Goal: Information Seeking & Learning: Find specific fact

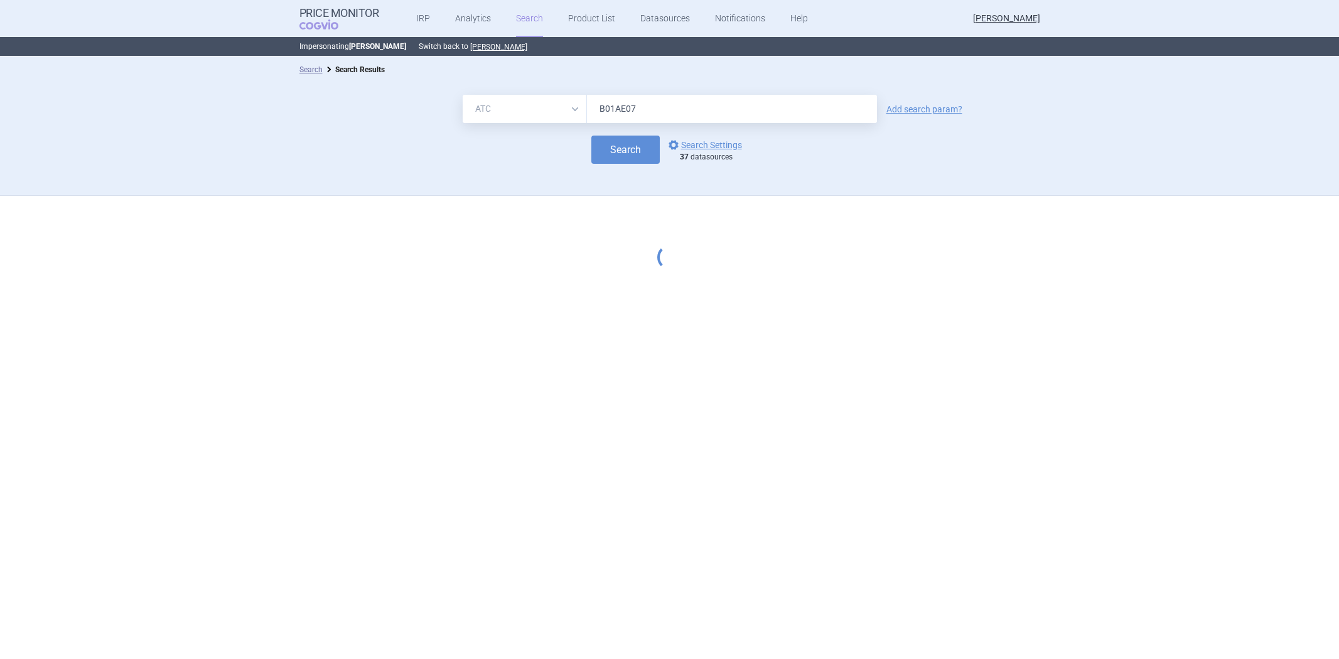
select select "atc"
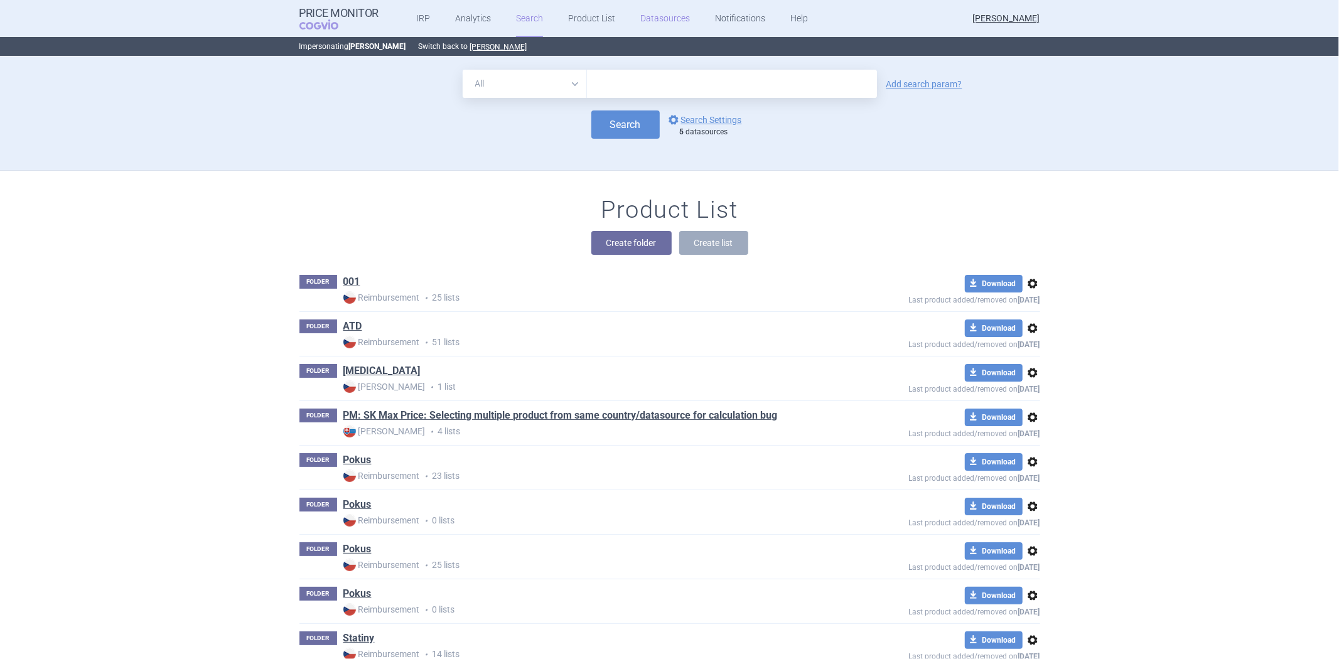
click at [671, 19] on link "Datasources" at bounding box center [665, 19] width 50 height 38
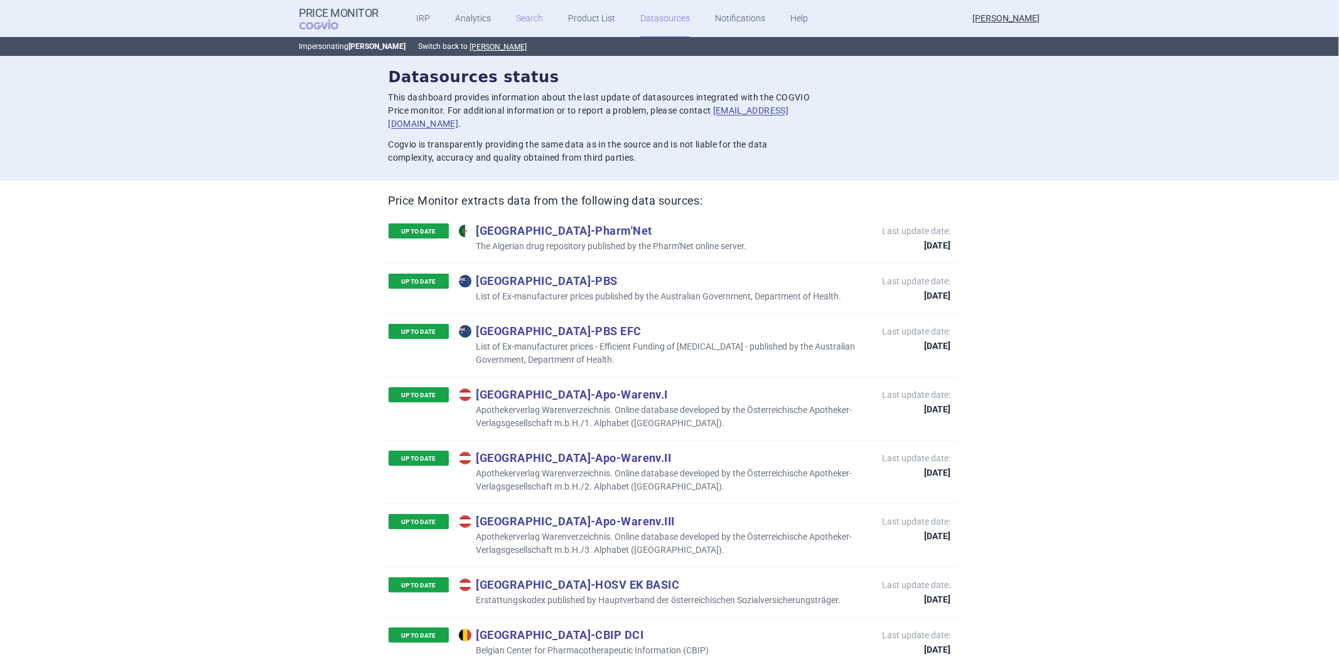
click at [517, 16] on link "Search" at bounding box center [529, 19] width 27 height 38
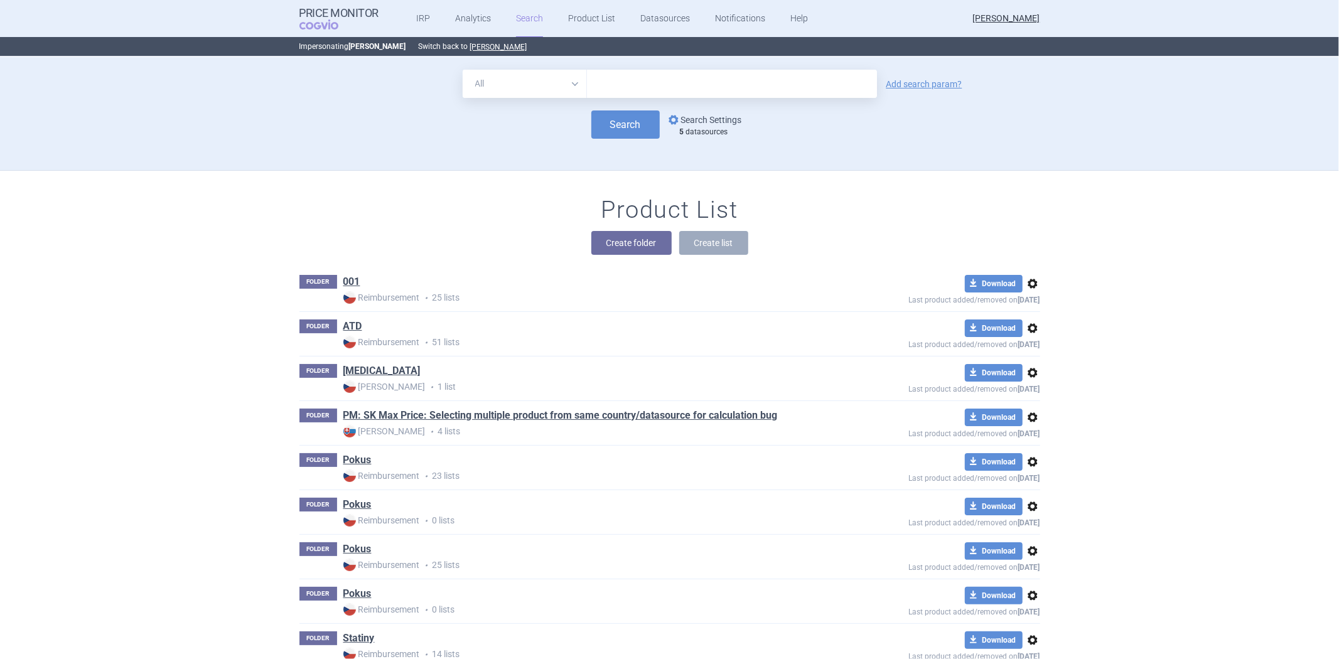
click at [682, 118] on link "options Search Settings" at bounding box center [704, 119] width 76 height 15
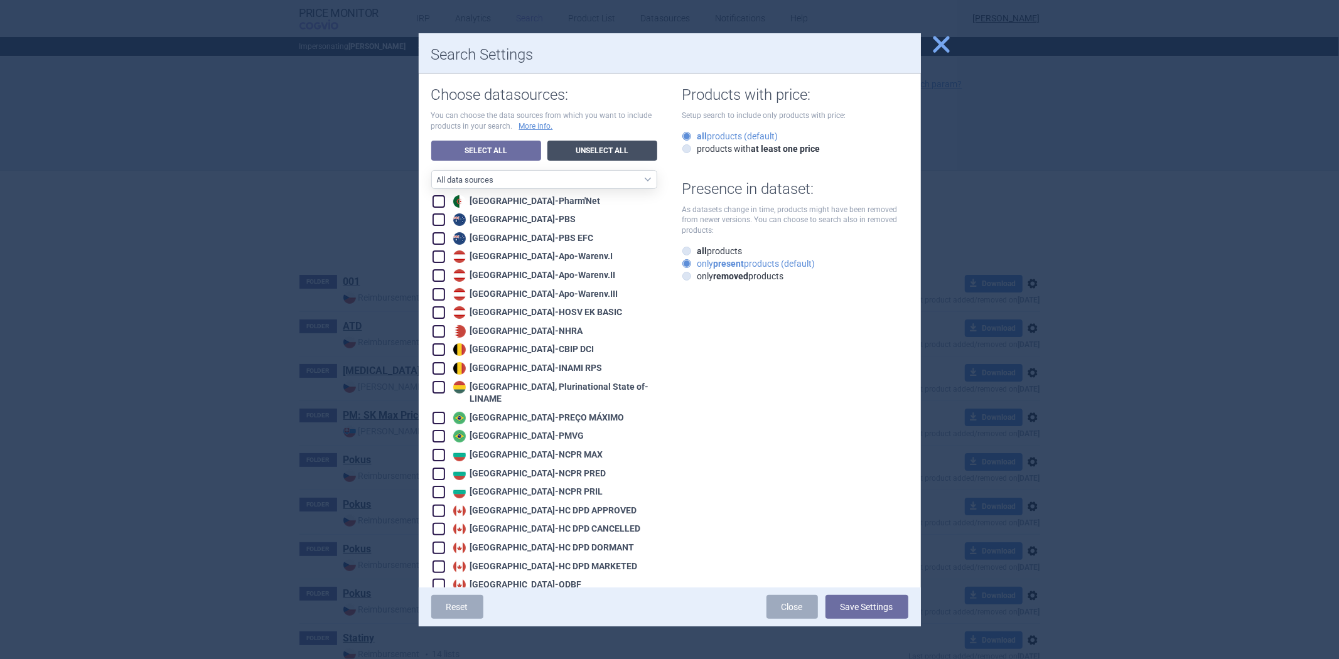
click at [619, 148] on link "Unselect All" at bounding box center [602, 151] width 110 height 20
checkbox input "false"
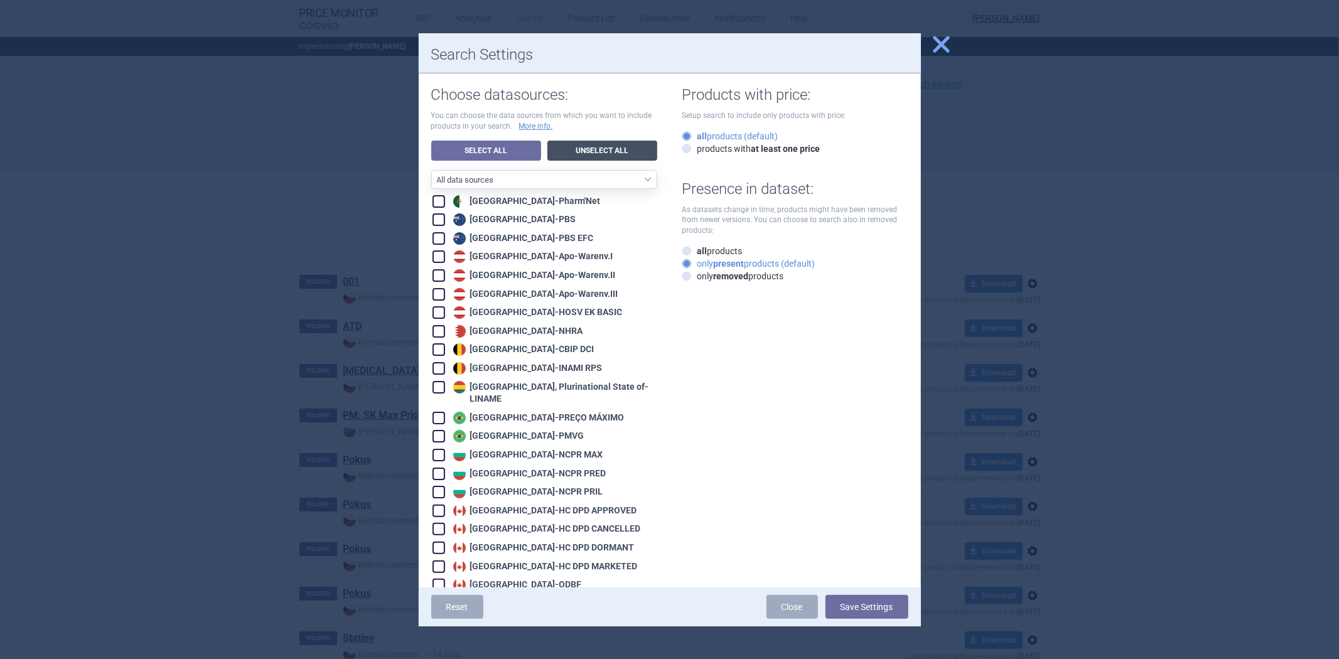
checkbox input "false"
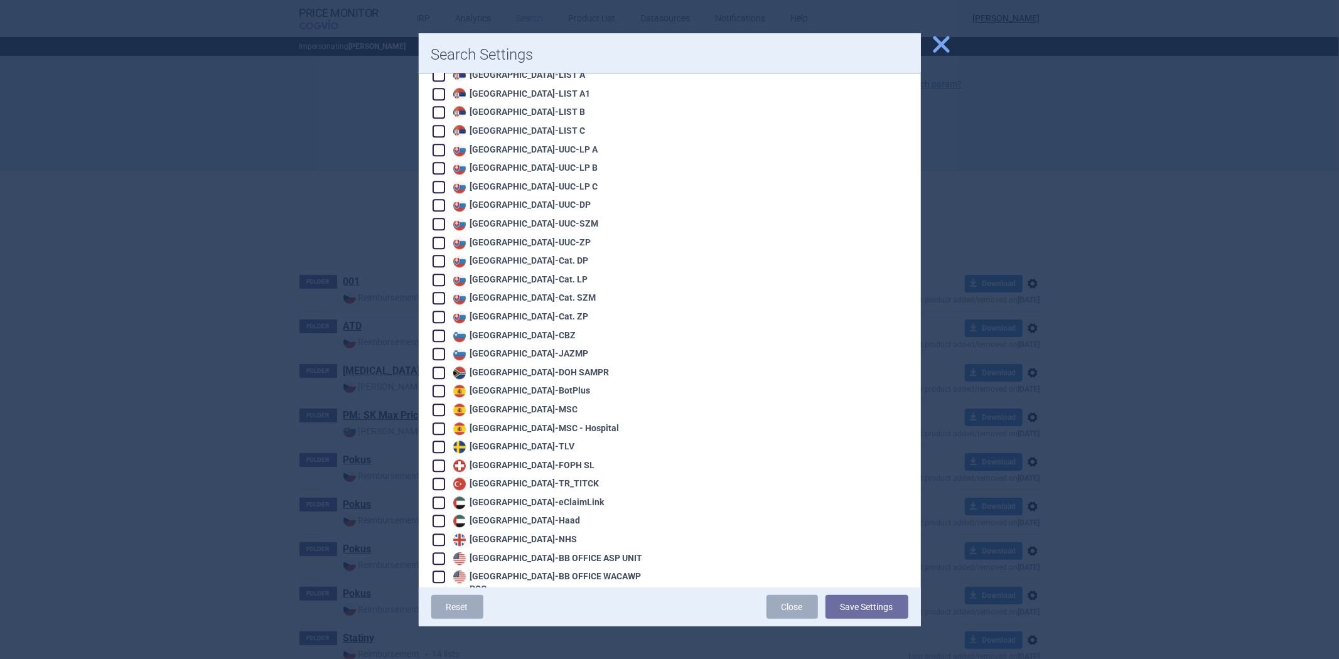
scroll to position [2621, 0]
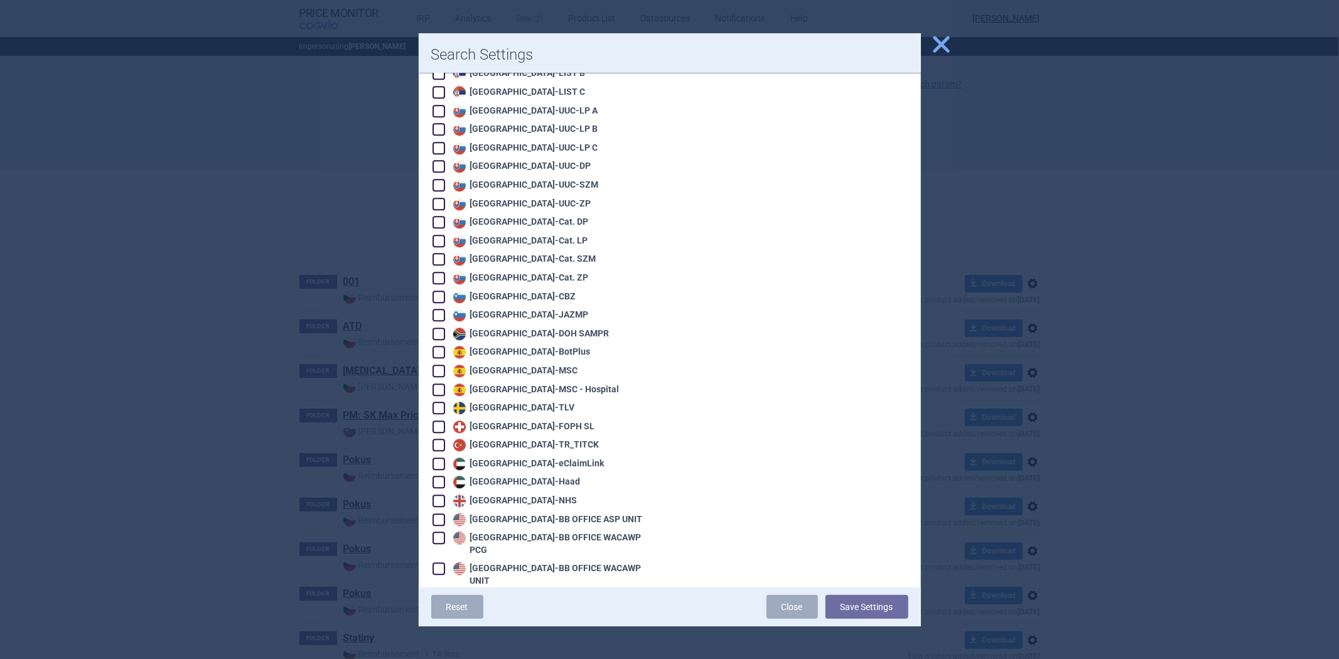
click at [553, 513] on div "United States - BB OFFICE ASP UNIT" at bounding box center [546, 519] width 193 height 13
checkbox input "true"
click at [525, 592] on div "United States - BB SELF WACAWP UNIT" at bounding box center [544, 599] width 225 height 14
click at [528, 562] on div "United States - BB OFFICE WACAWP UNIT" at bounding box center [553, 574] width 207 height 24
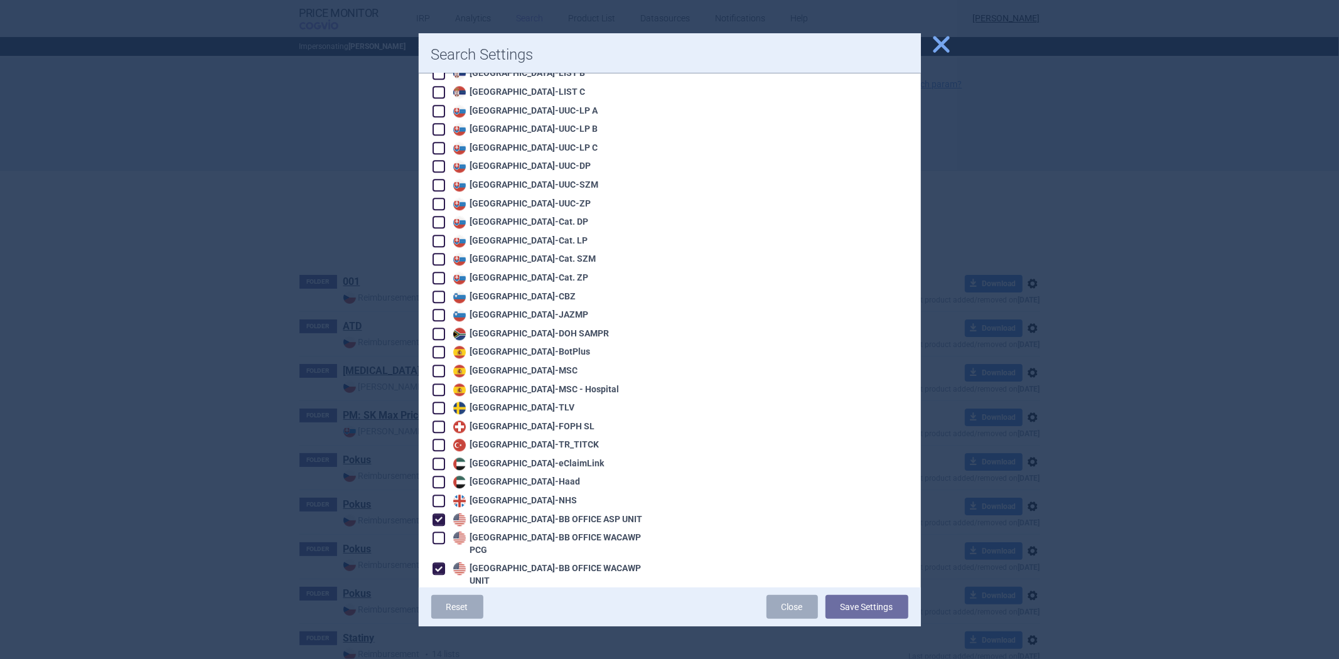
checkbox input "true"
click at [533, 532] on div "United States - BB OFFICE WACAWP PCG" at bounding box center [553, 544] width 207 height 24
checkbox input "true"
click at [521, 594] on div "United States - BB SELF WACAWP UNIT" at bounding box center [552, 600] width 205 height 13
checkbox input "true"
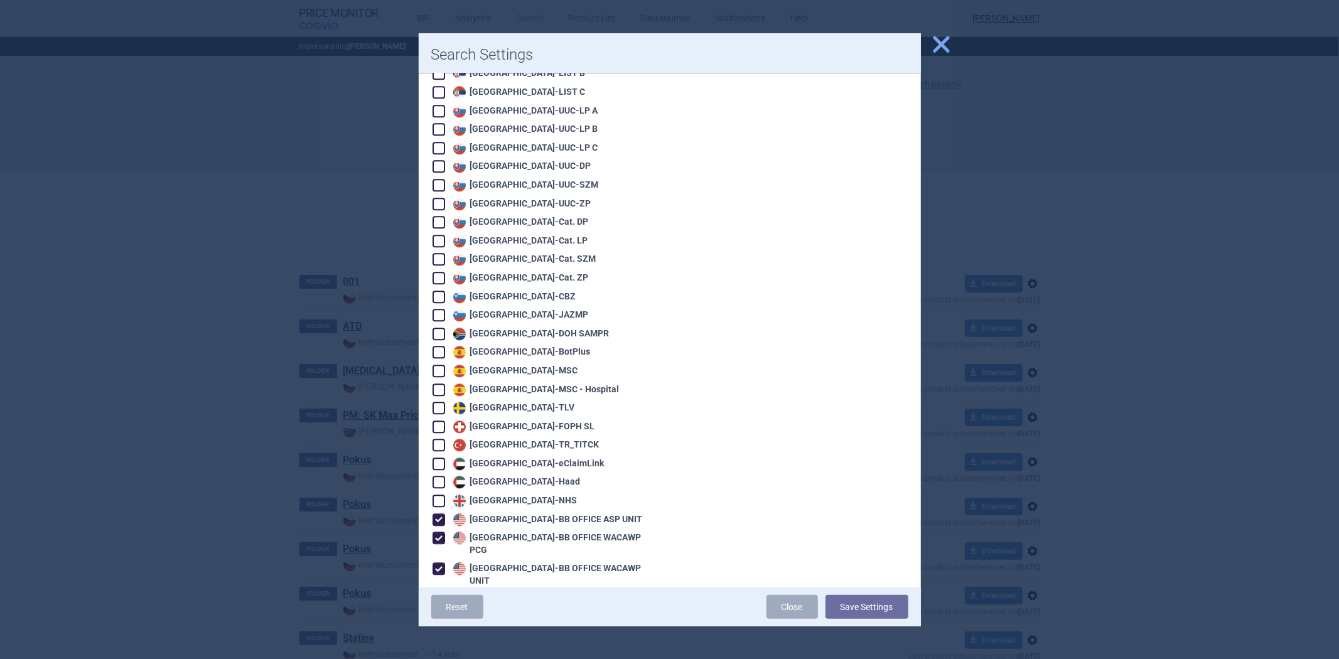
click at [517, 612] on div "United States - VA OPAL BIG4" at bounding box center [532, 618] width 165 height 13
checkbox input "true"
click at [518, 631] on div "United States - VA OPAL FSS" at bounding box center [531, 637] width 162 height 13
checkbox input "true"
click at [515, 648] on div "[GEOGRAPHIC_DATA] - [GEOGRAPHIC_DATA] OPAL NC" at bounding box center [544, 655] width 225 height 14
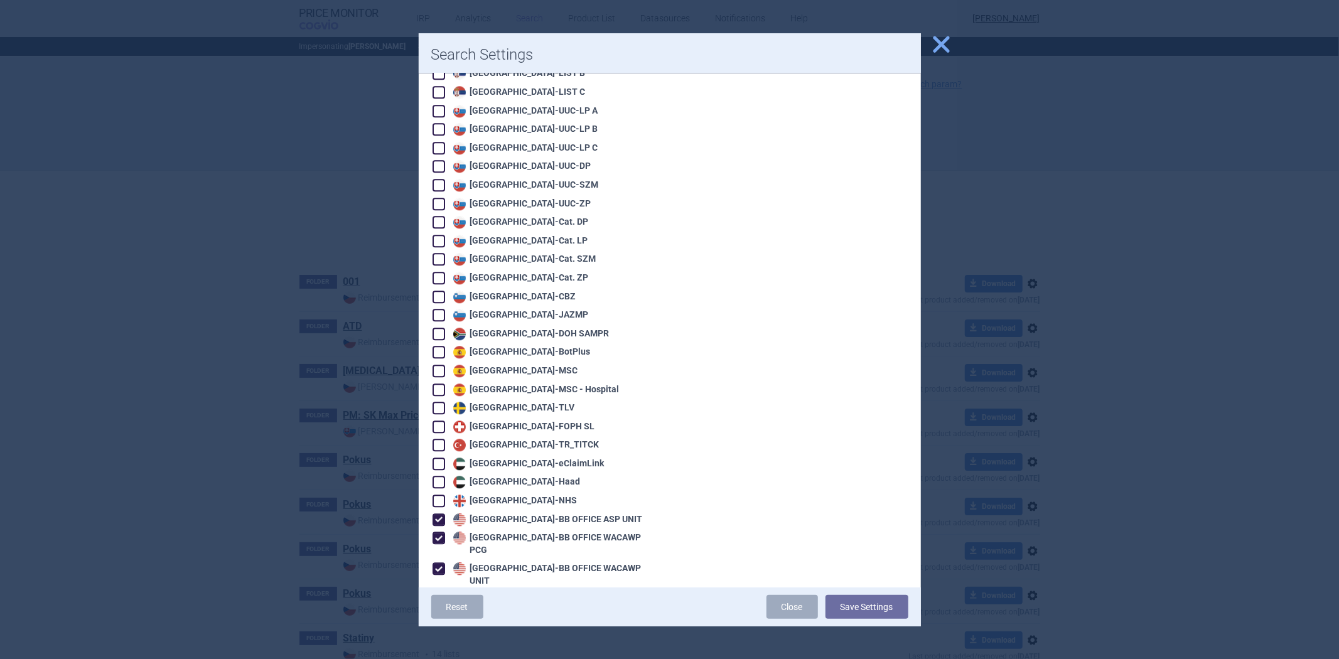
click at [515, 649] on div "[GEOGRAPHIC_DATA] - [GEOGRAPHIC_DATA] OPAL NC" at bounding box center [529, 655] width 158 height 13
checkbox input "true"
click at [838, 604] on button "Save Settings" at bounding box center [866, 607] width 83 height 24
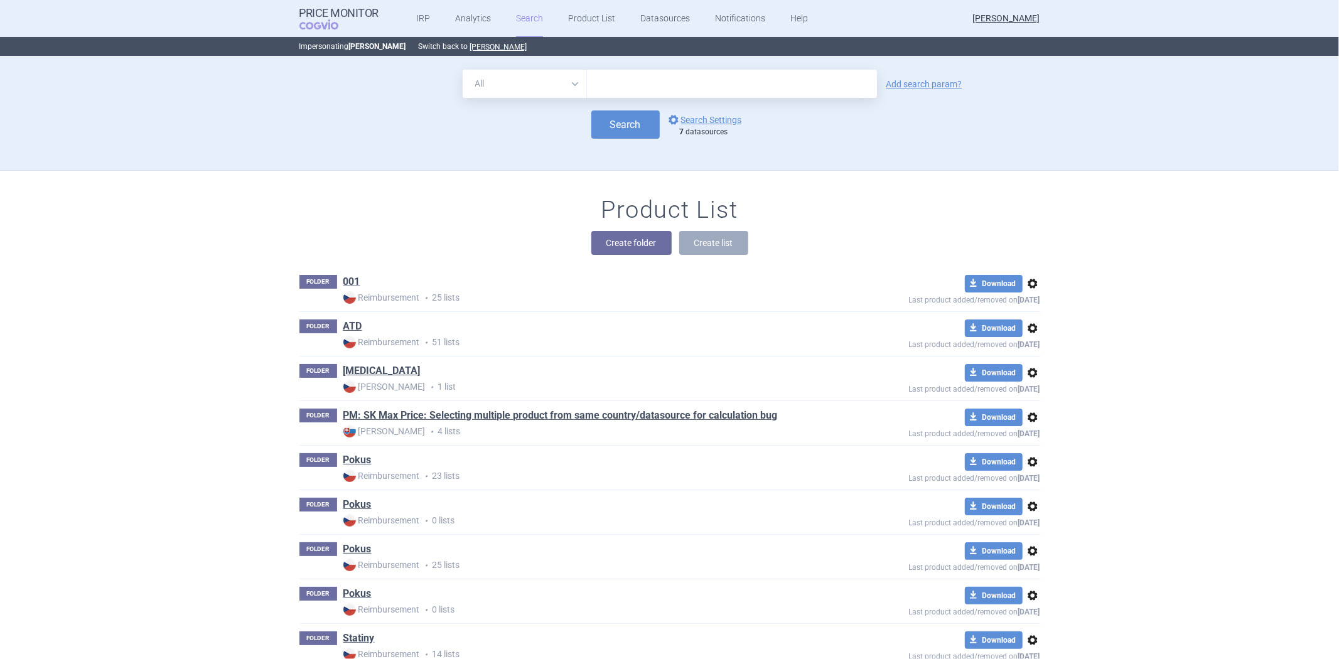
click at [736, 73] on input "text" at bounding box center [732, 84] width 290 height 28
paste input "[MEDICAL_DATA]"
type input "[MEDICAL_DATA]"
click at [621, 127] on button "Search" at bounding box center [625, 124] width 68 height 28
click at [615, 136] on button "Search" at bounding box center [625, 124] width 68 height 28
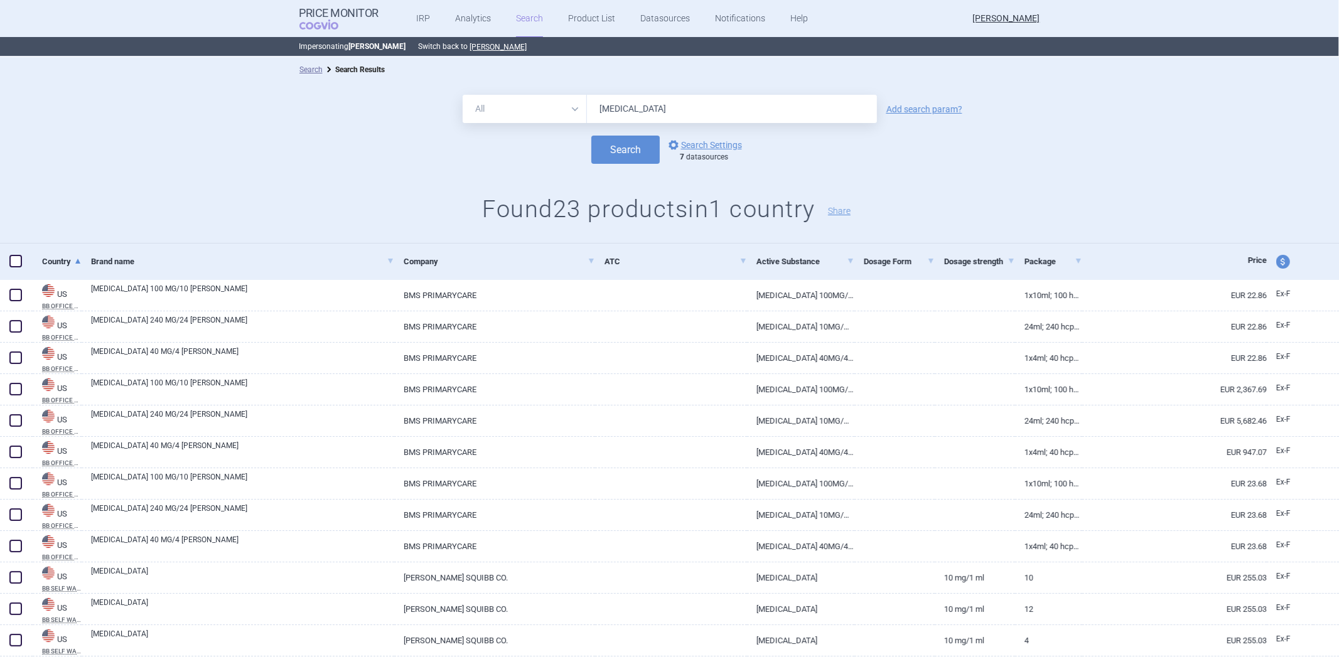
click at [1266, 266] on div "price and currency" at bounding box center [1289, 261] width 46 height 36
click at [1276, 260] on span "price and currency" at bounding box center [1283, 262] width 14 height 14
select select "ex-factory"
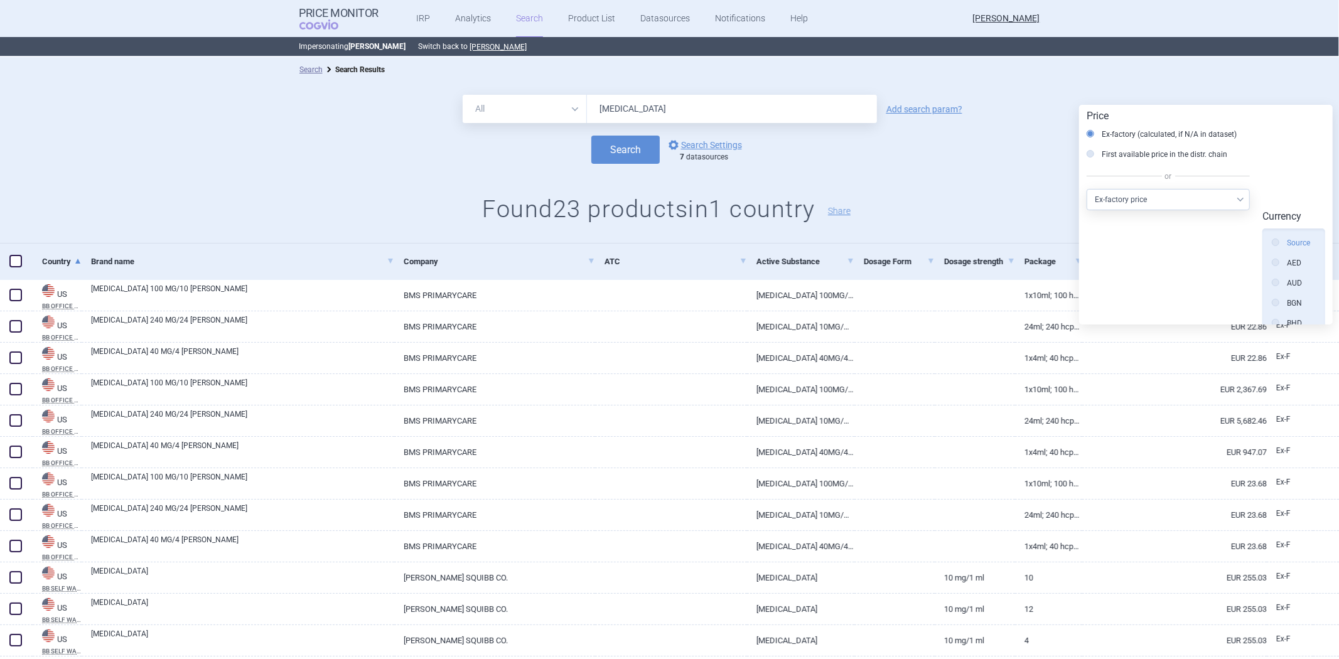
click at [1276, 237] on label "Source" at bounding box center [1290, 243] width 38 height 13
click at [1276, 237] on input "Source" at bounding box center [1278, 243] width 13 height 13
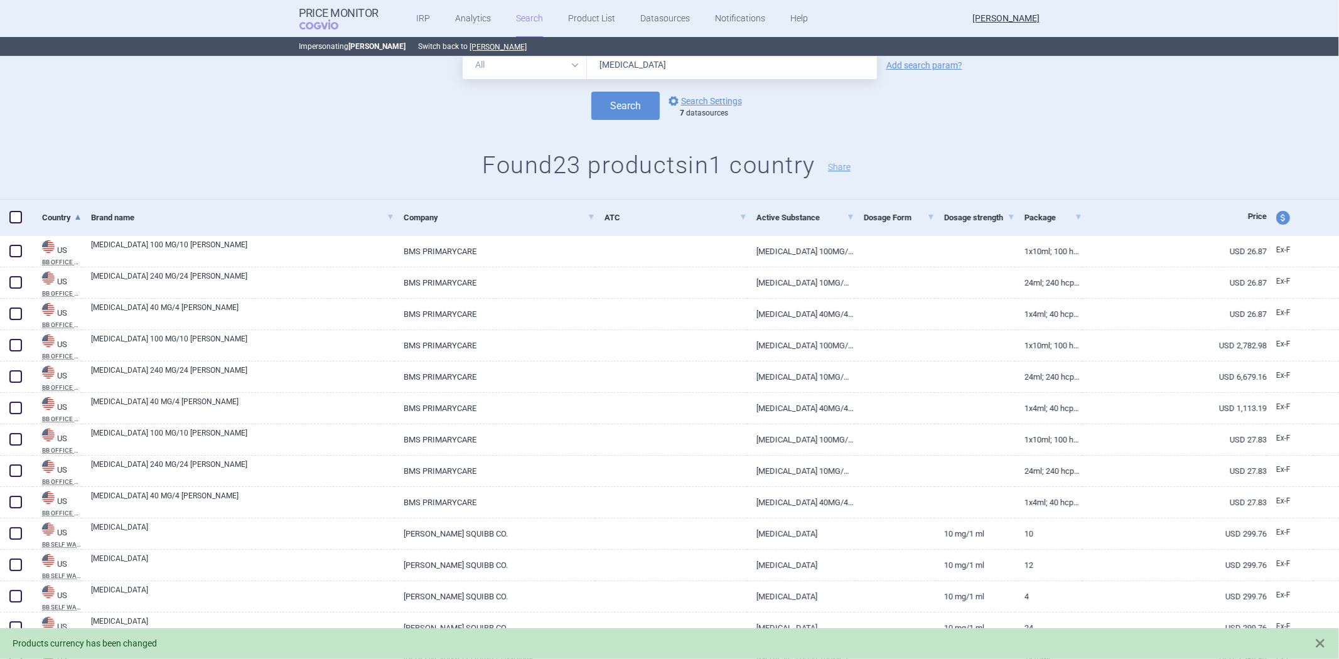
scroll to position [139, 0]
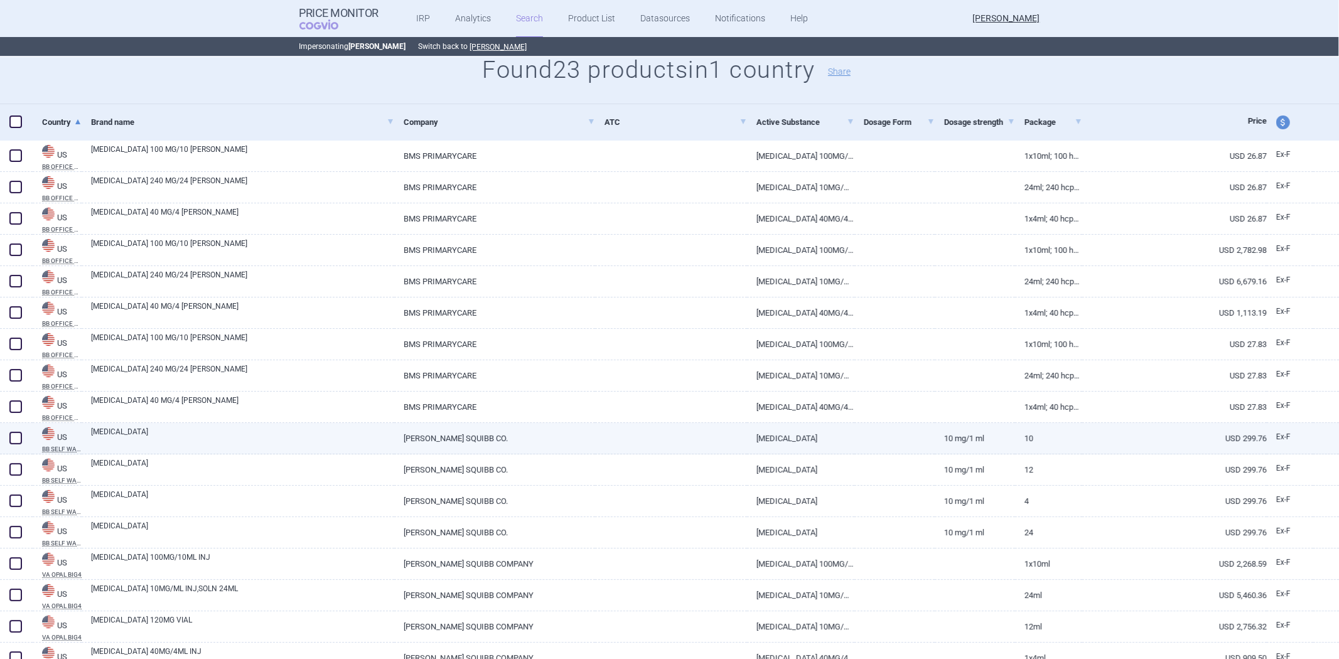
click at [302, 430] on link "[MEDICAL_DATA]" at bounding box center [242, 437] width 303 height 23
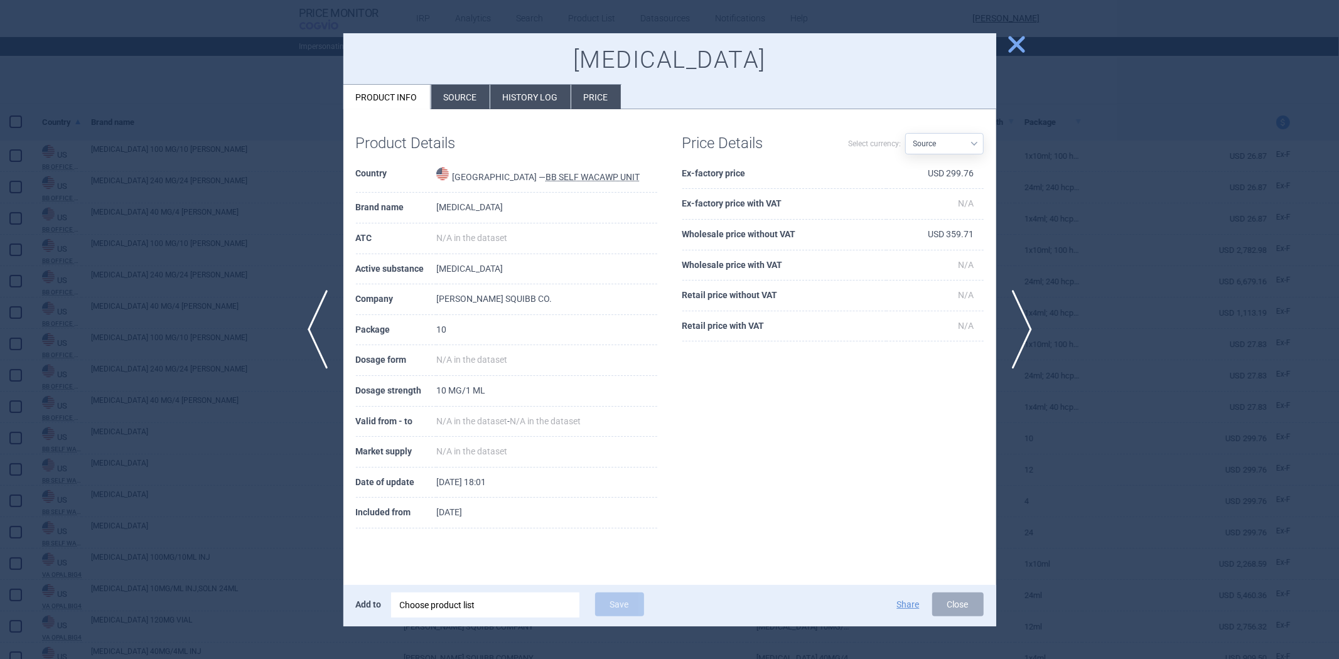
click at [456, 105] on li "Source" at bounding box center [460, 97] width 58 height 24
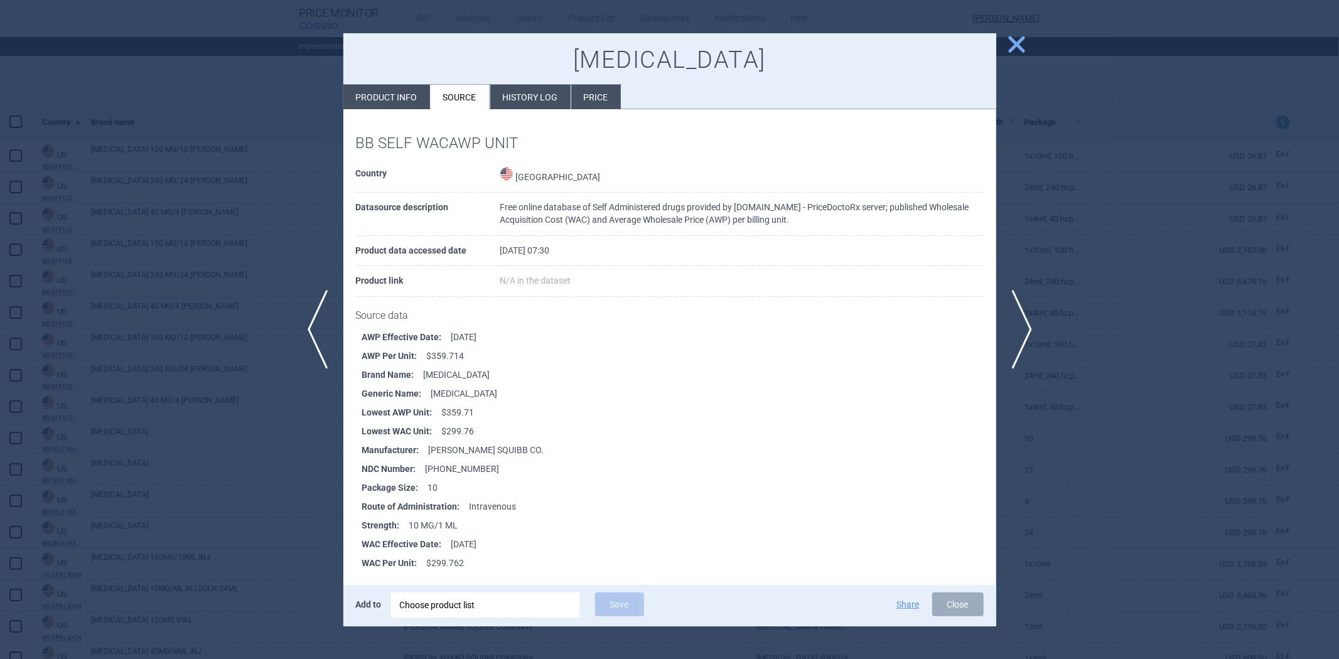
click at [513, 99] on li "History log" at bounding box center [530, 97] width 80 height 24
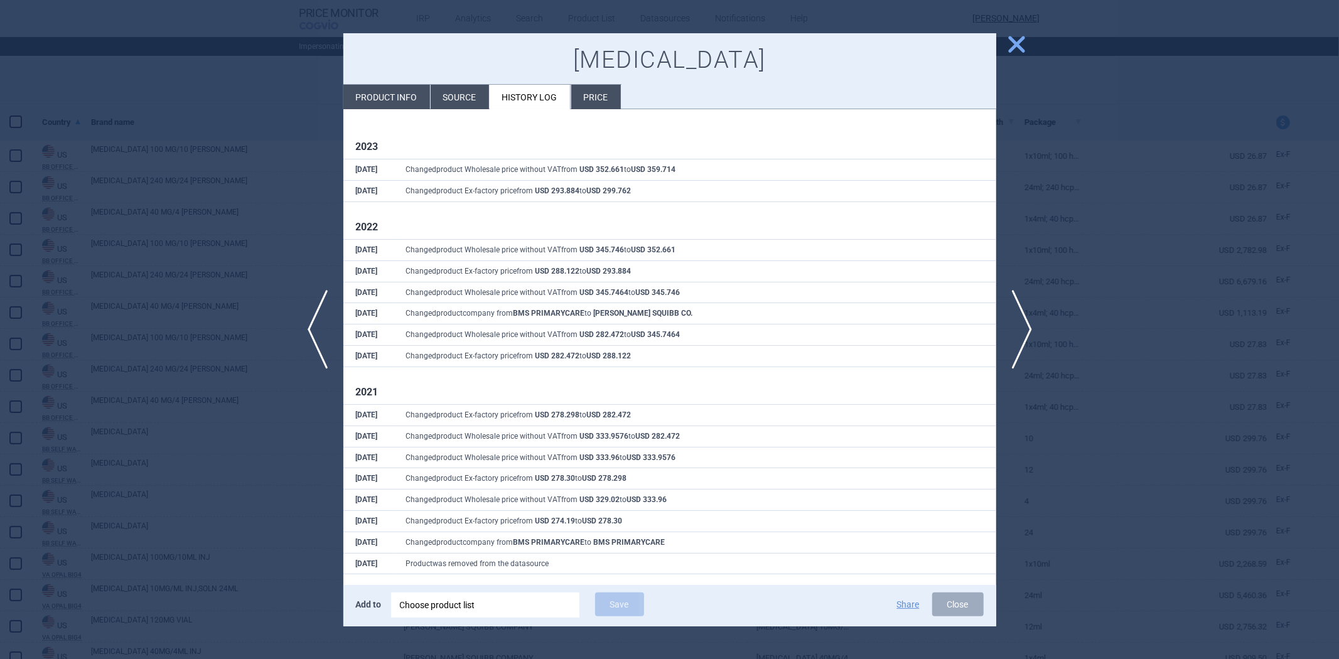
click at [262, 193] on div at bounding box center [669, 329] width 1339 height 659
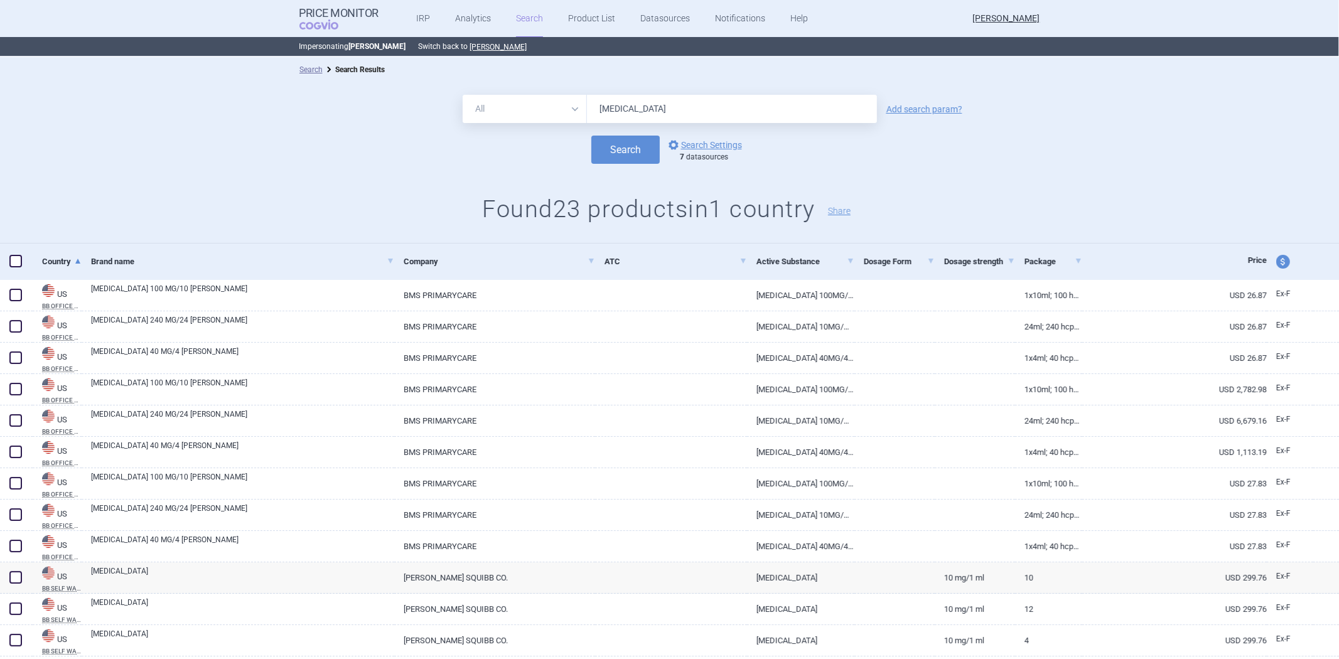
click at [631, 114] on input "[MEDICAL_DATA]" at bounding box center [732, 109] width 290 height 28
paste input "[MEDICAL_DATA]"
click at [606, 159] on button "Search" at bounding box center [625, 150] width 68 height 28
click at [615, 149] on button "Search" at bounding box center [625, 150] width 68 height 28
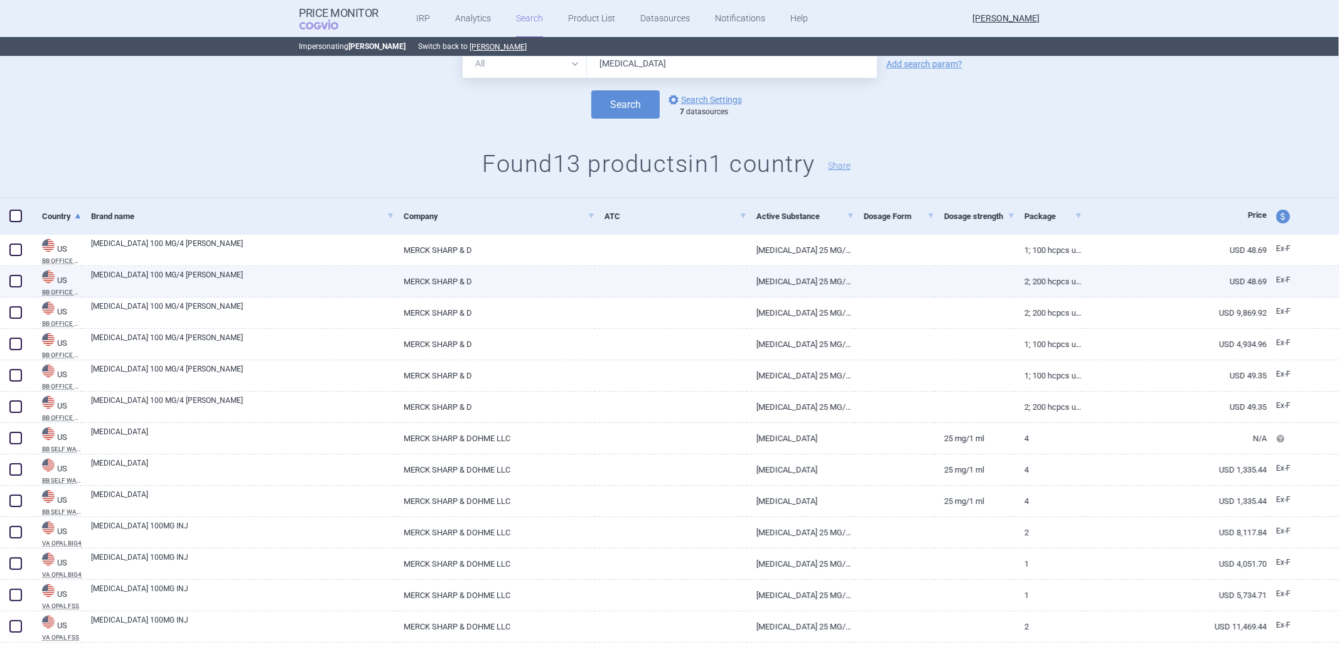
scroll to position [70, 0]
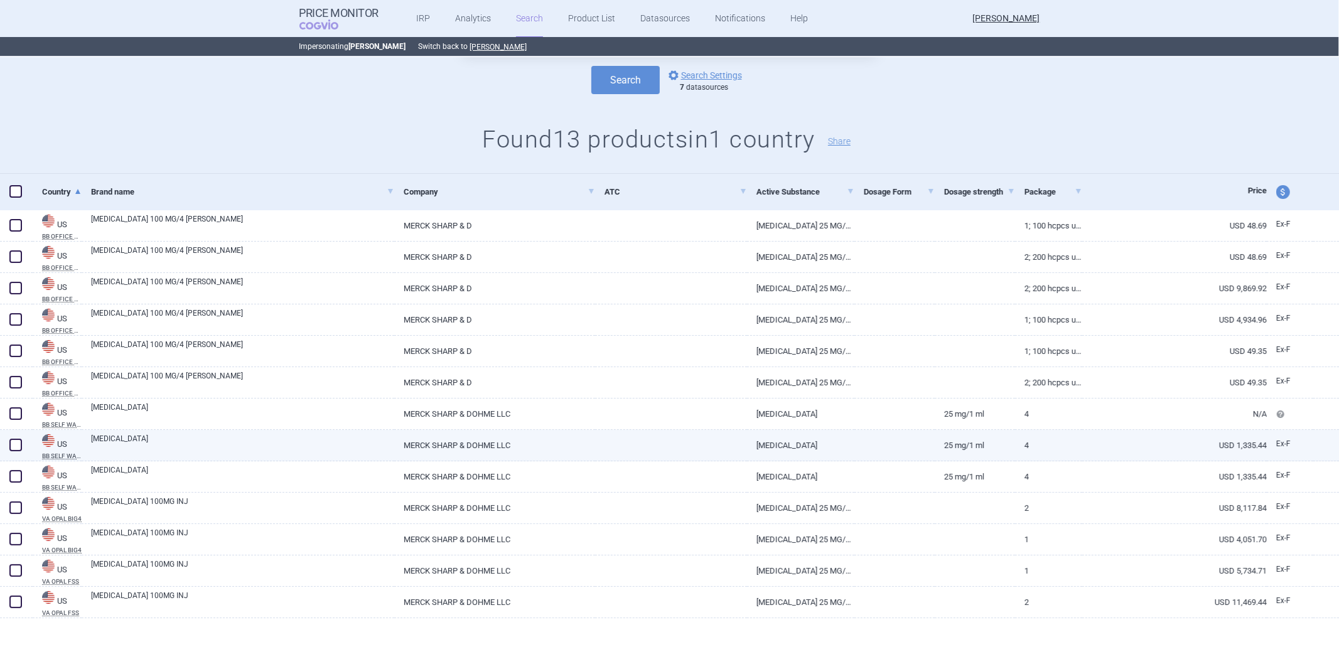
click at [489, 452] on link "MERCK SHARP & DOHME LLC" at bounding box center [494, 445] width 201 height 31
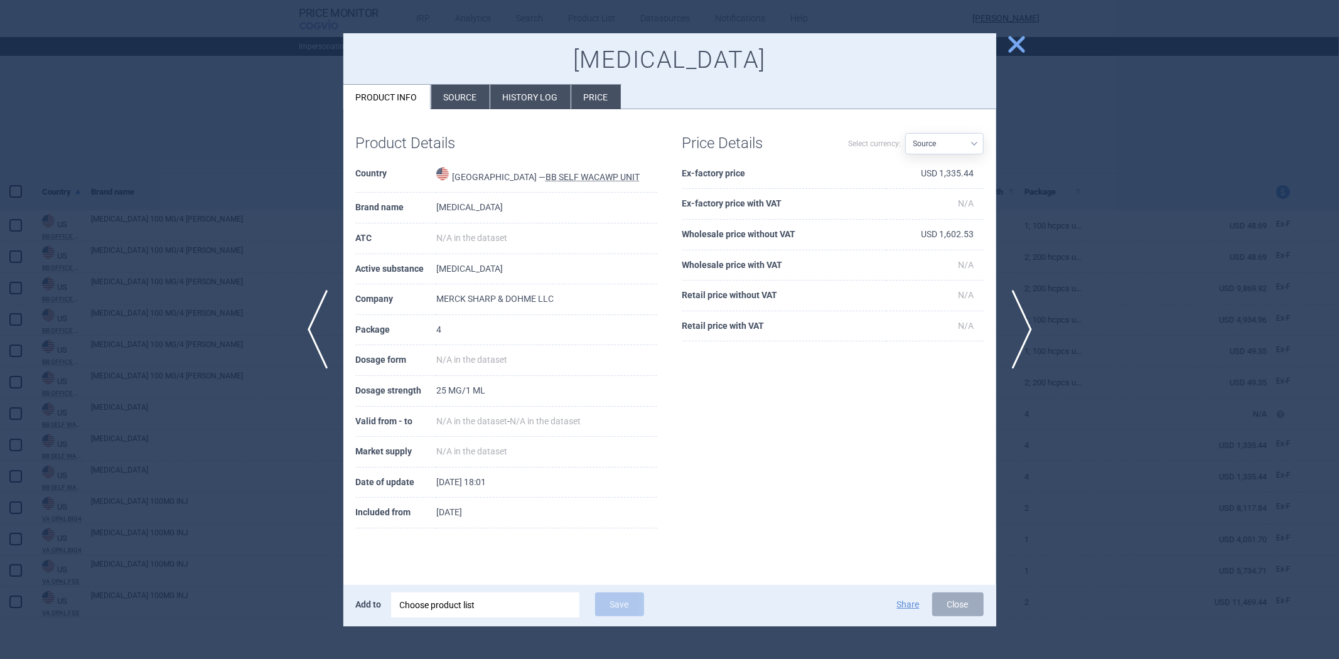
click at [190, 198] on div at bounding box center [669, 329] width 1339 height 659
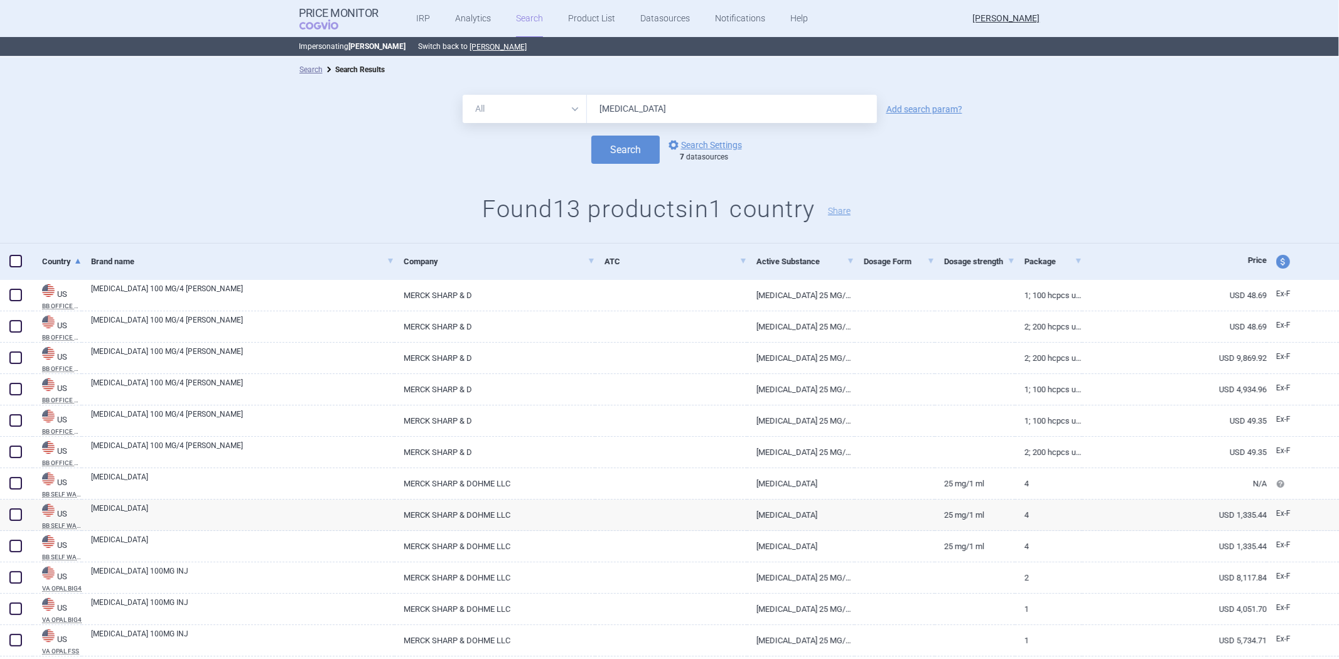
click at [646, 108] on input "[MEDICAL_DATA]" at bounding box center [732, 109] width 290 height 28
click at [591, 136] on button "Search" at bounding box center [625, 150] width 68 height 28
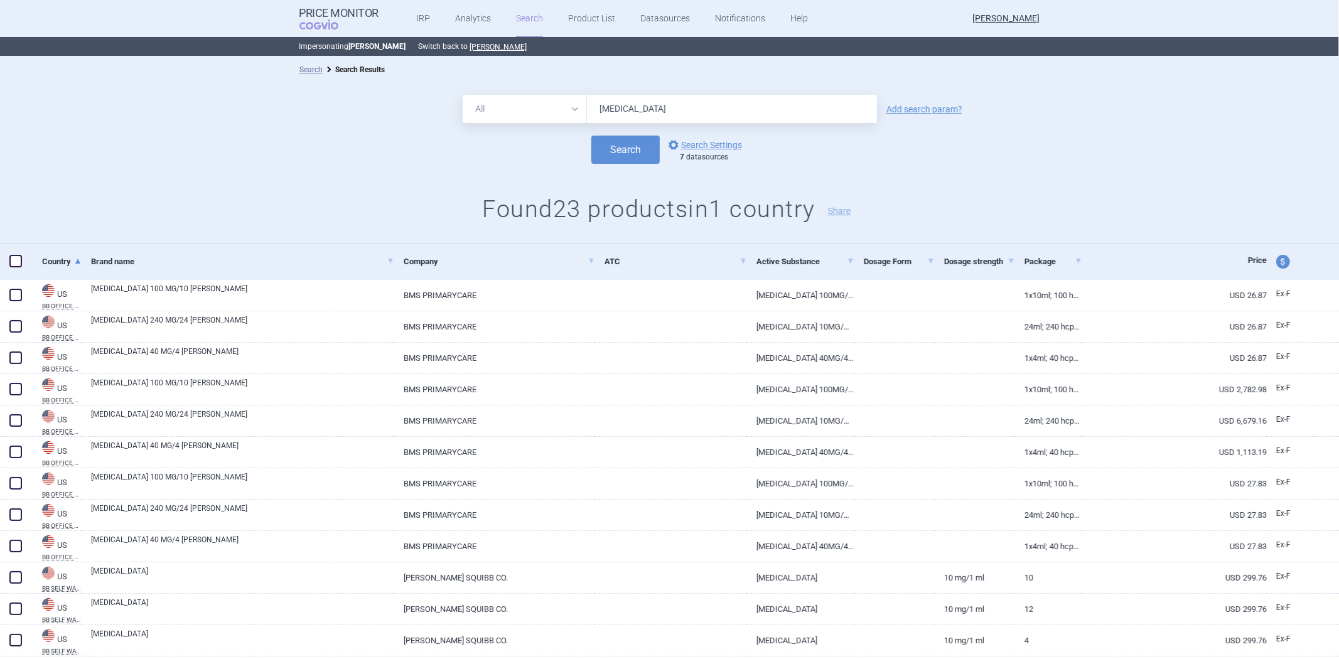
click at [611, 107] on input "[MEDICAL_DATA]" at bounding box center [732, 109] width 290 height 28
paste input "[MEDICAL_DATA]"
type input "[MEDICAL_DATA]"
click at [611, 148] on button "Search" at bounding box center [625, 150] width 68 height 28
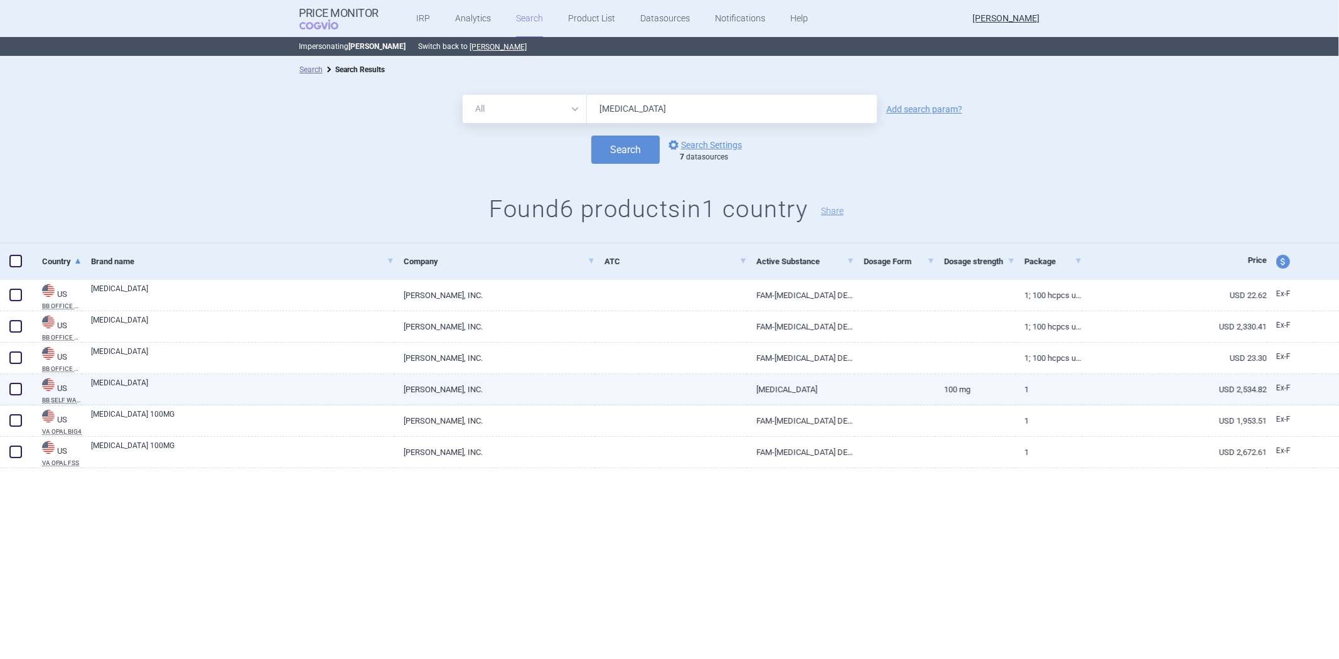
click at [375, 403] on div "[MEDICAL_DATA]" at bounding box center [238, 389] width 313 height 31
click at [375, 391] on link "[MEDICAL_DATA]" at bounding box center [242, 388] width 303 height 23
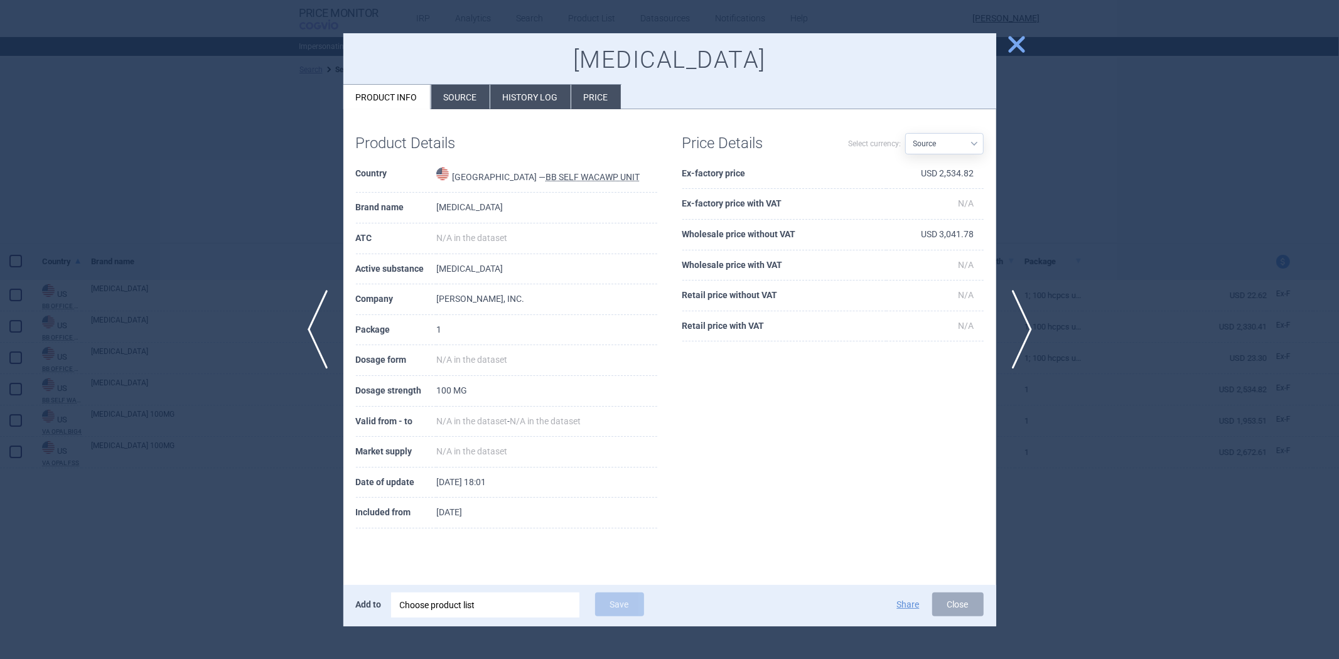
click at [560, 103] on li "History log" at bounding box center [530, 97] width 80 height 24
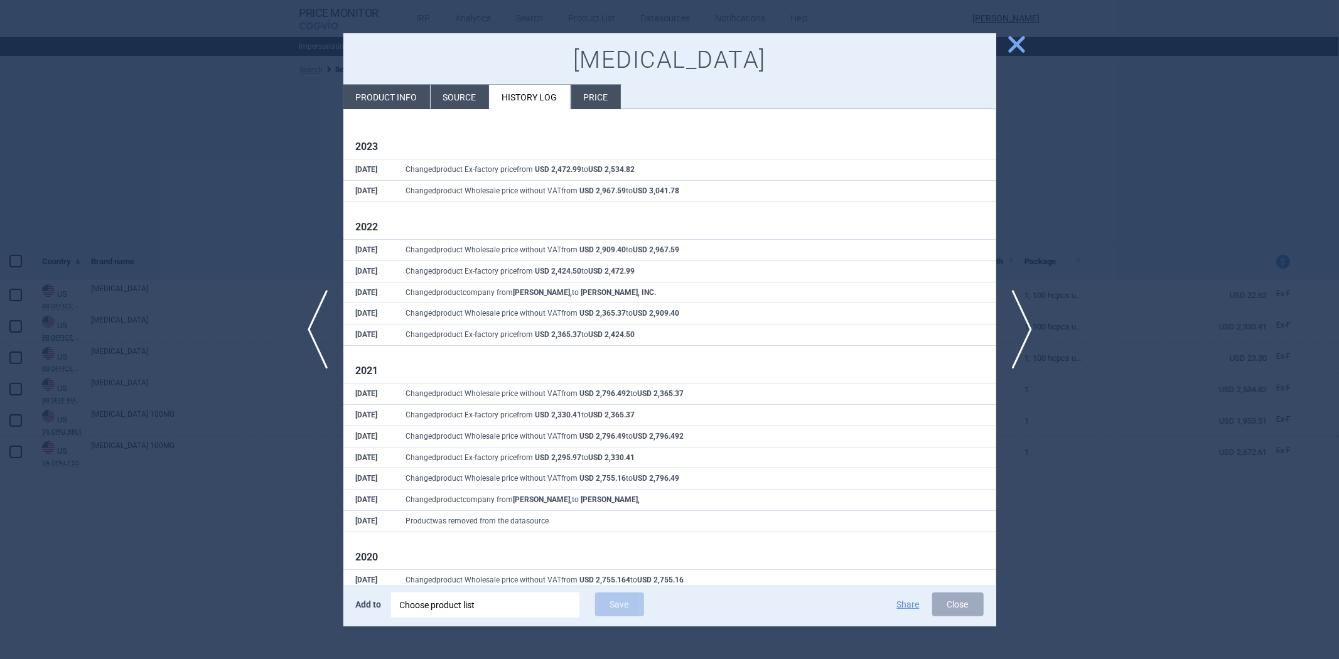
click at [419, 92] on li "Product info" at bounding box center [386, 97] width 87 height 24
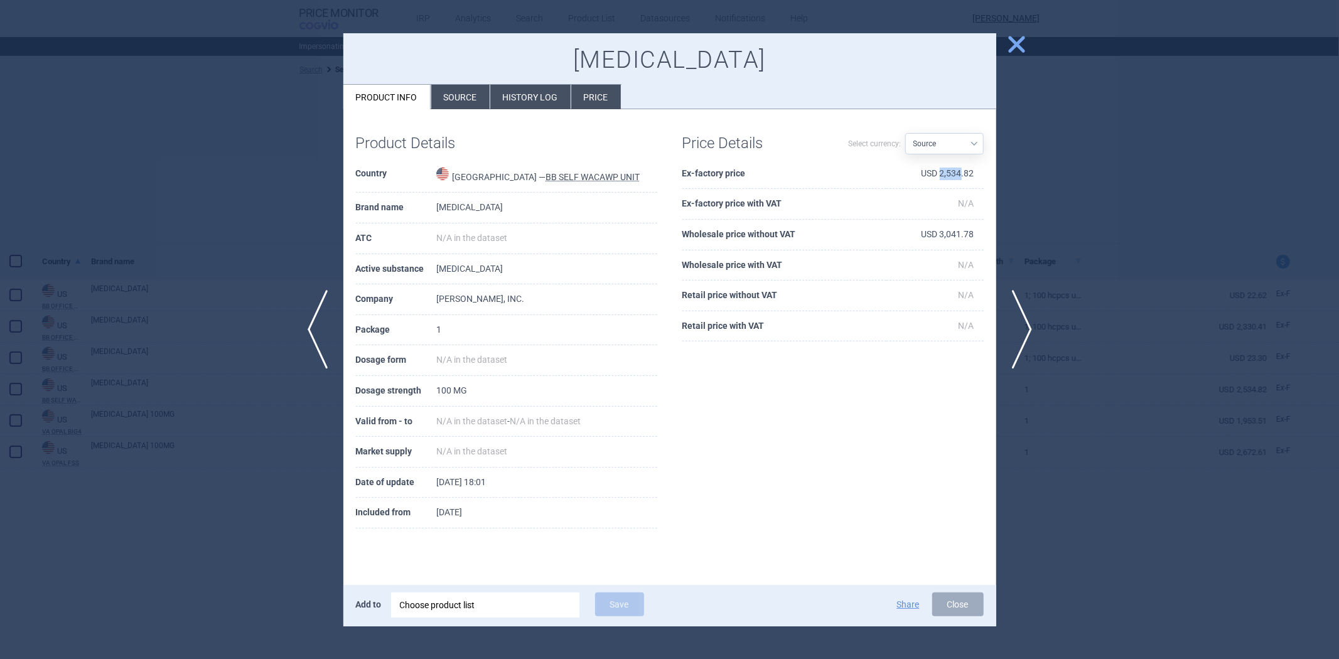
drag, startPoint x: 961, startPoint y: 171, endPoint x: 941, endPoint y: 173, distance: 20.2
click at [941, 173] on td "USD 2,534.82" at bounding box center [934, 174] width 97 height 31
click at [542, 89] on li "History log" at bounding box center [530, 97] width 80 height 24
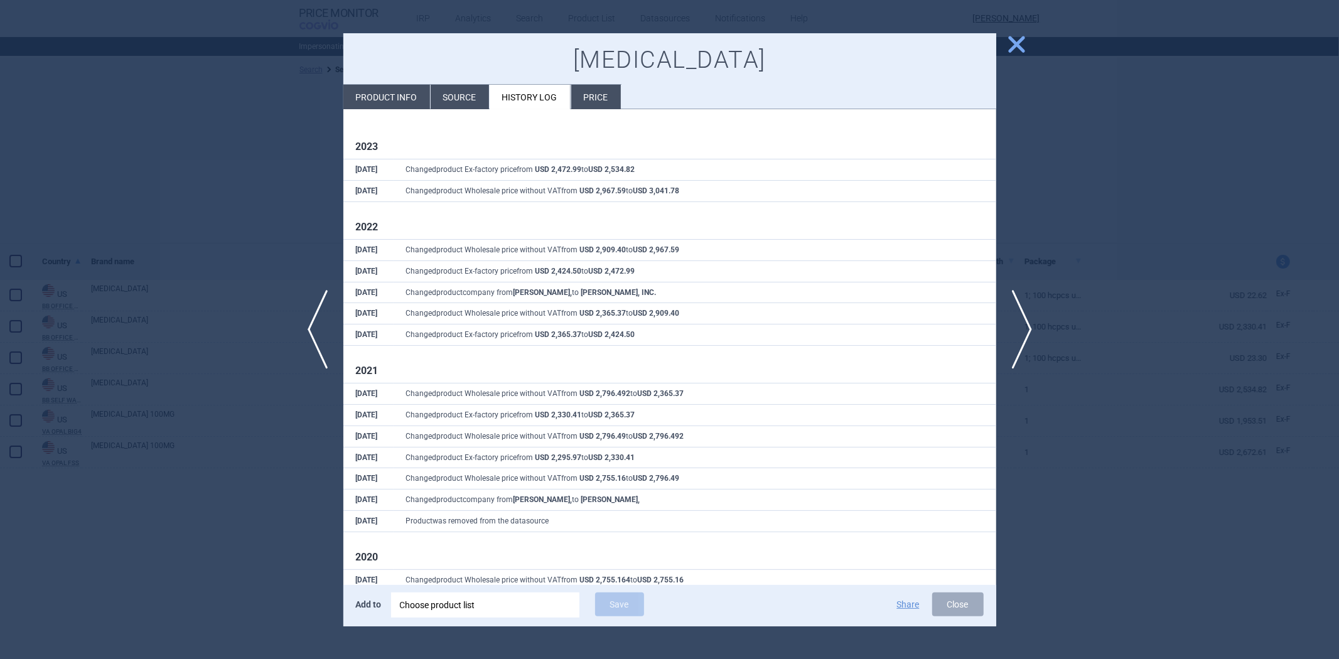
click at [382, 97] on li "Product info" at bounding box center [386, 97] width 87 height 24
